Goal: Learn about a topic

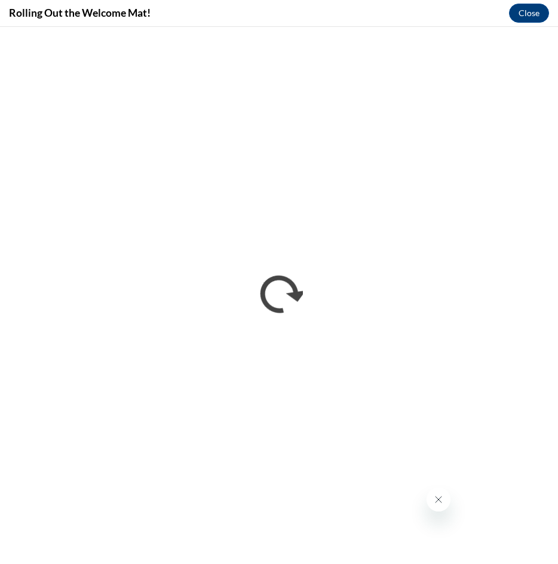
click at [440, 496] on icon "Close message from company" at bounding box center [438, 500] width 10 height 10
click at [237, 23] on div "Rolling Out the Welcome Mat! Close" at bounding box center [279, 13] width 558 height 27
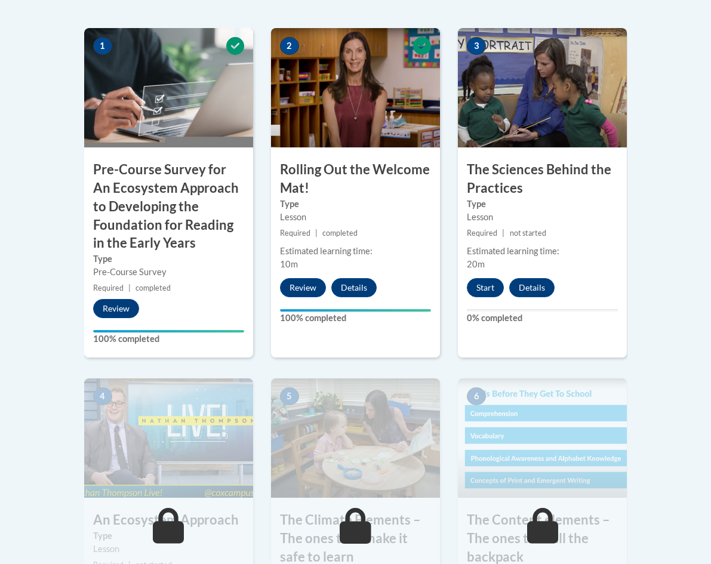
scroll to position [247, 0]
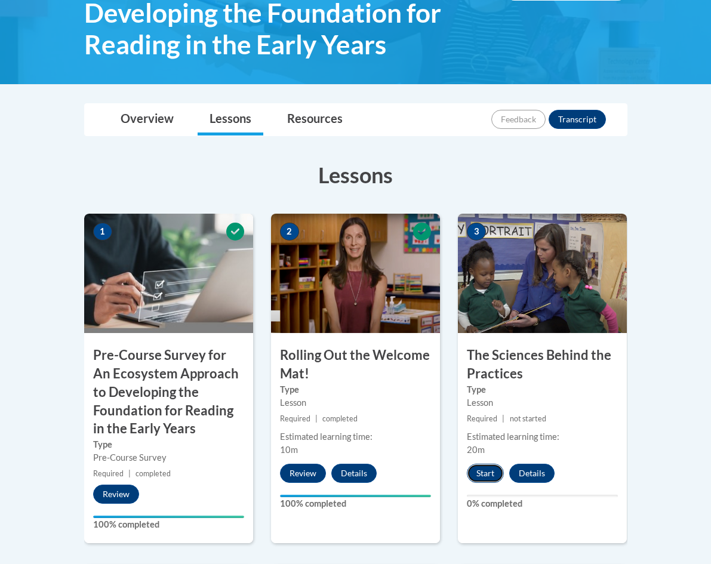
click at [489, 477] on button "Start" at bounding box center [485, 473] width 37 height 19
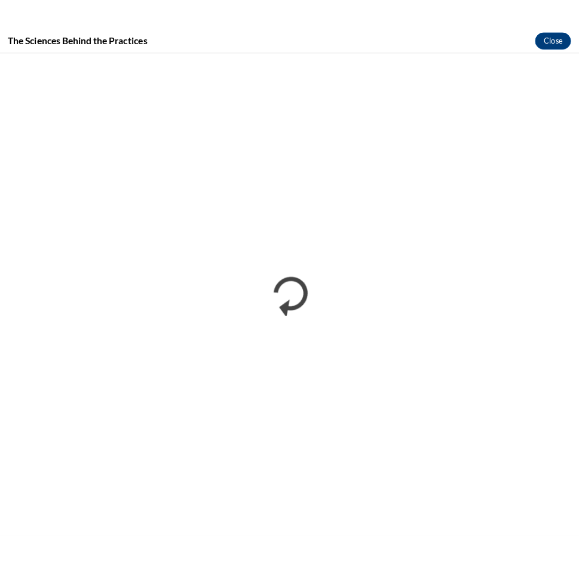
scroll to position [244, 0]
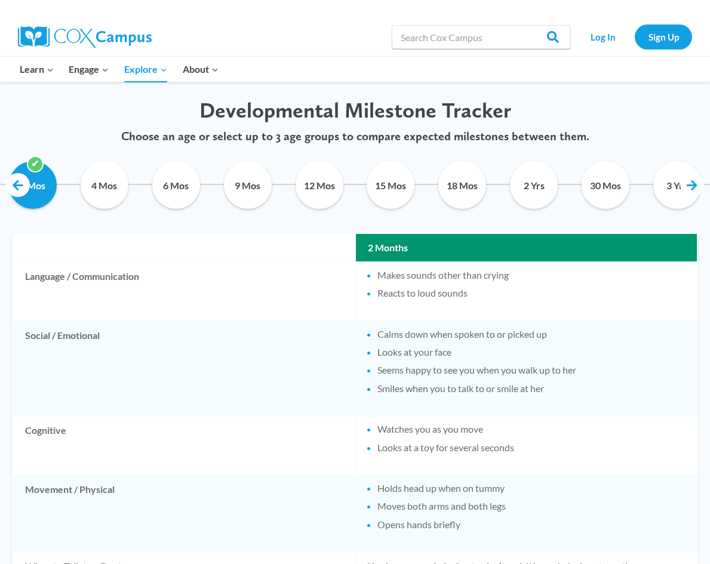
scroll to position [595, 0]
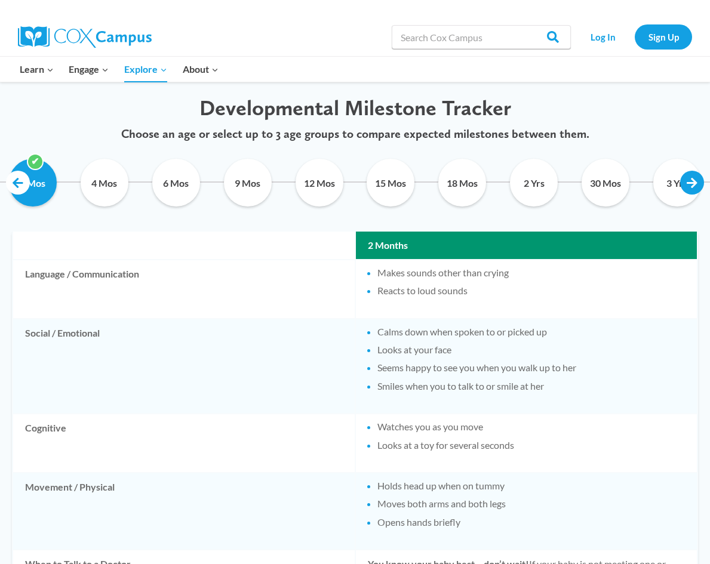
click at [689, 173] on link at bounding box center [692, 183] width 24 height 24
click at [688, 172] on link at bounding box center [692, 183] width 24 height 24
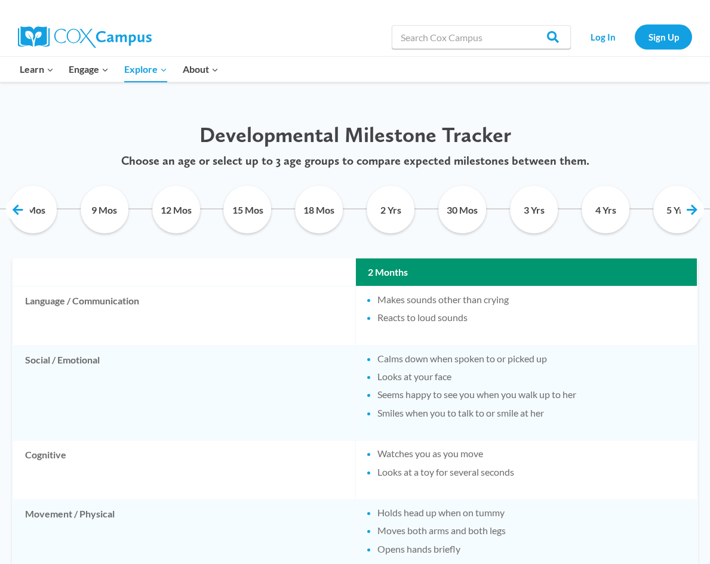
scroll to position [563, 0]
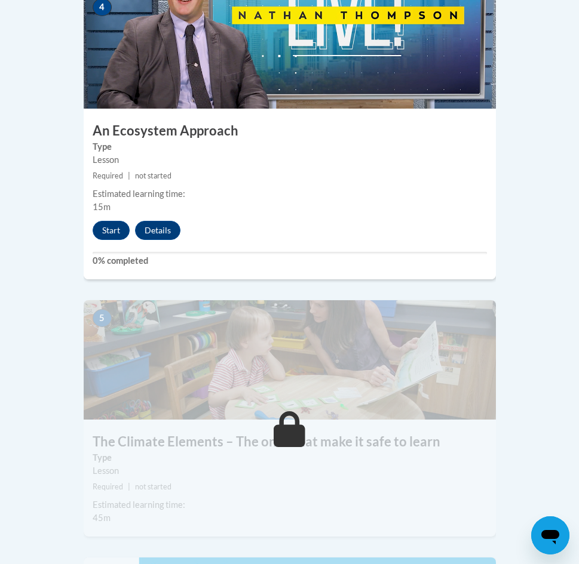
scroll to position [1278, 0]
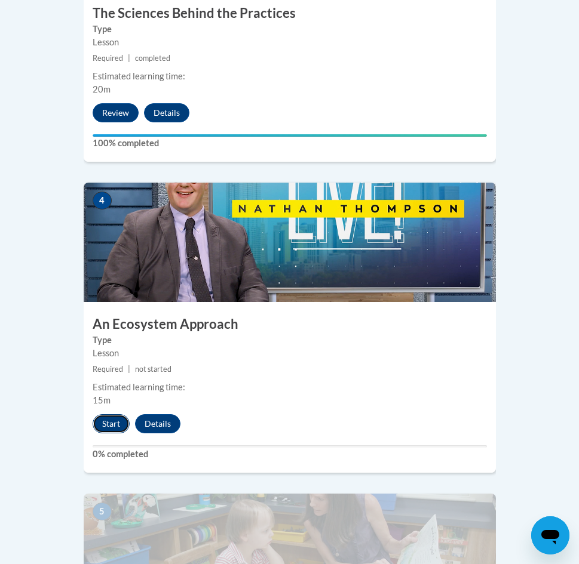
click at [109, 414] on button "Start" at bounding box center [111, 423] width 37 height 19
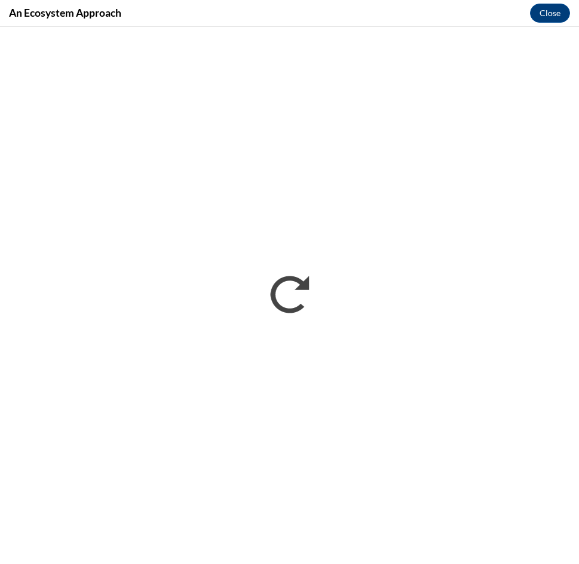
scroll to position [0, 0]
